Goal: Task Accomplishment & Management: Manage account settings

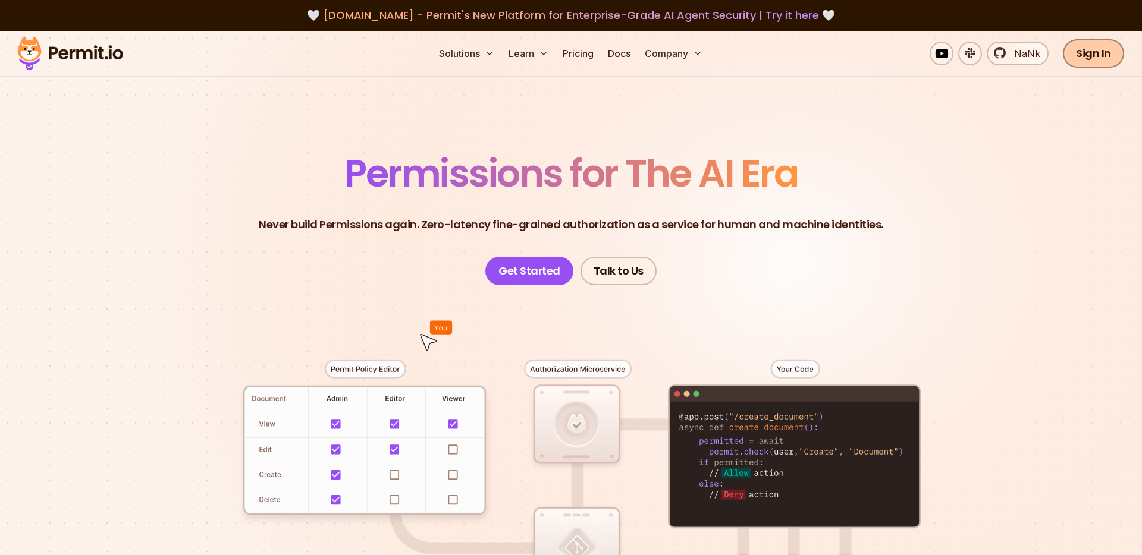
click at [1101, 59] on link "Sign In" at bounding box center [1093, 53] width 61 height 29
click at [890, 189] on header "Permissions for The AI Era Never build Permissions again. Zero-latency fine-gra…" at bounding box center [571, 220] width 833 height 131
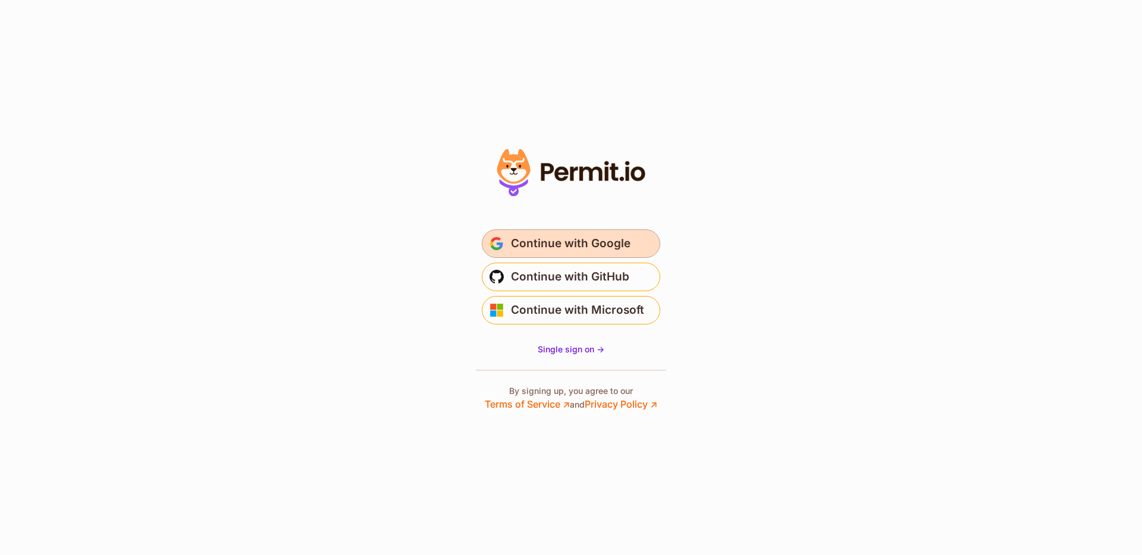
click at [513, 238] on span "Continue with Google" at bounding box center [571, 243] width 120 height 19
